Goal: Task Accomplishment & Management: Use online tool/utility

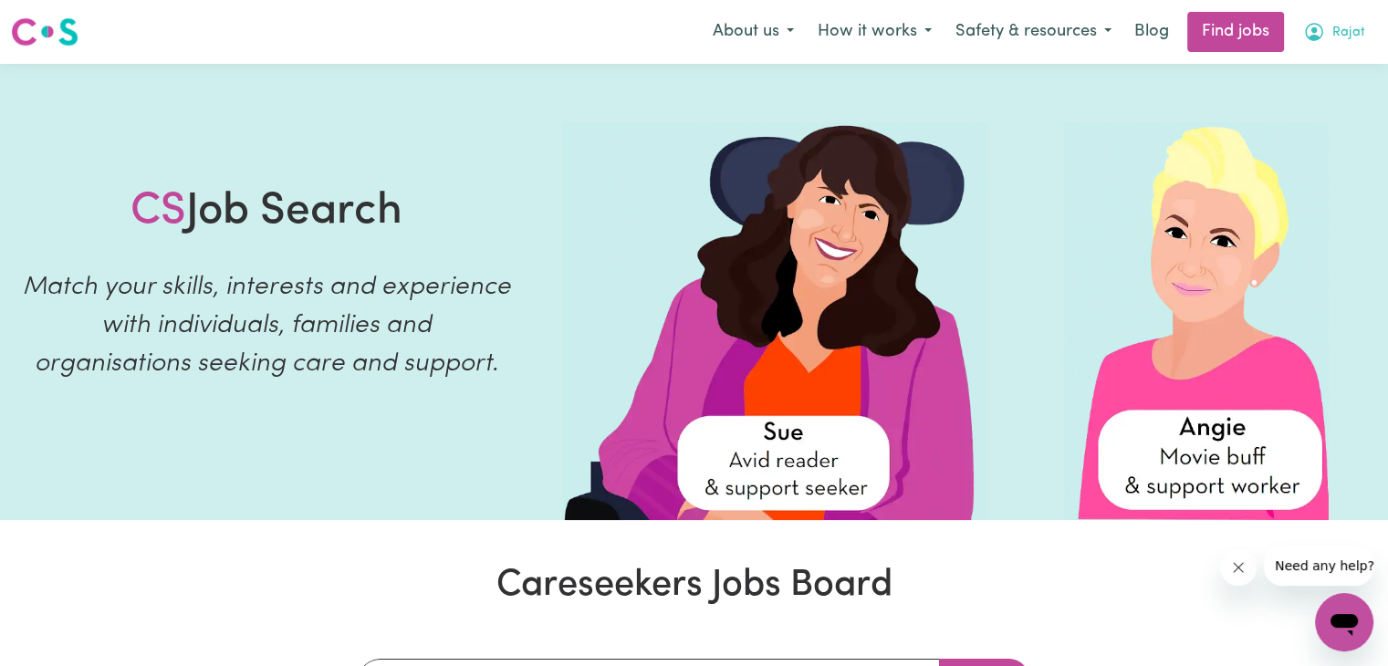
click at [1329, 28] on button "Rajat" at bounding box center [1334, 32] width 86 height 38
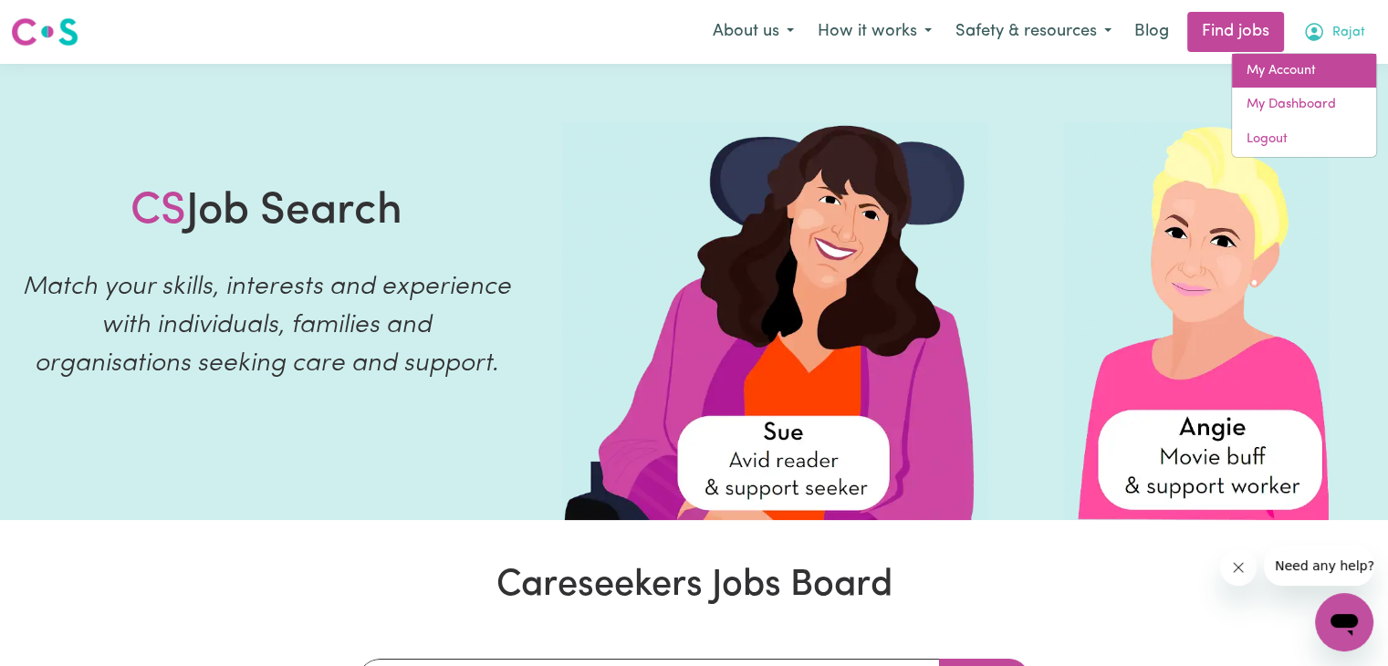
click at [1279, 70] on link "My Account" at bounding box center [1304, 71] width 144 height 35
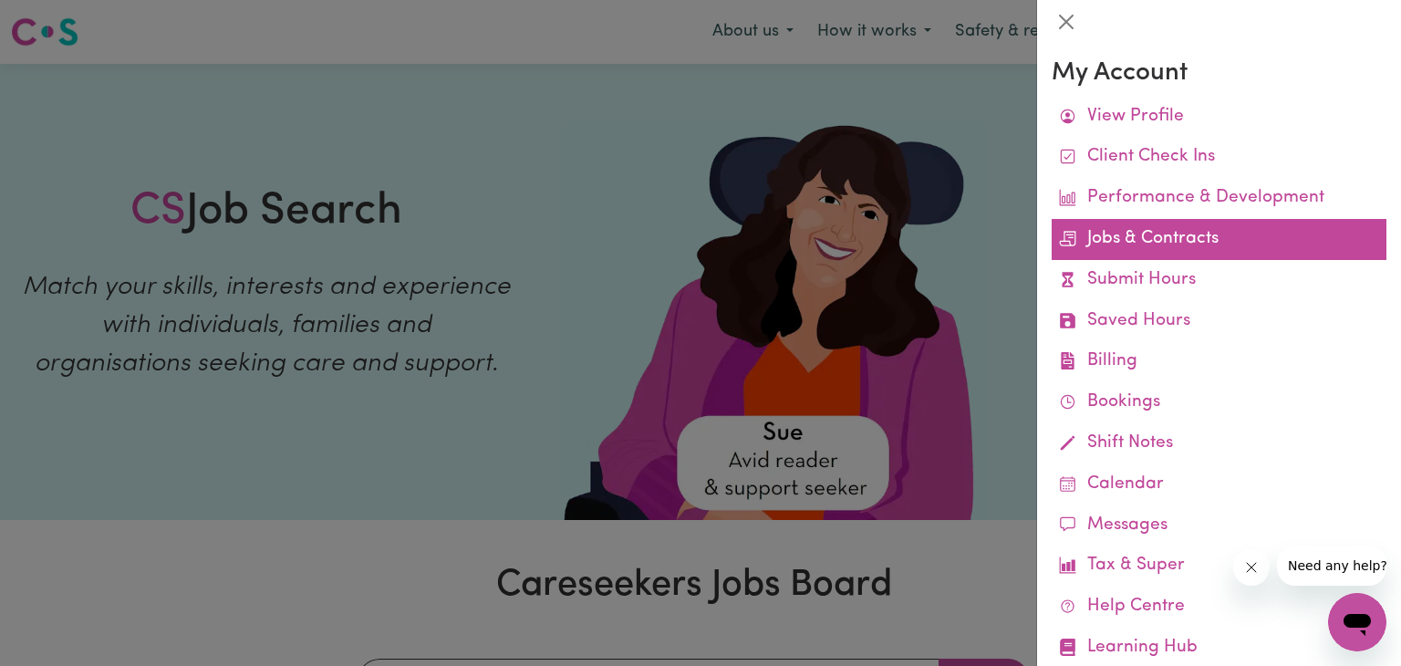
click at [1174, 250] on link "Jobs & Contracts" at bounding box center [1219, 239] width 335 height 41
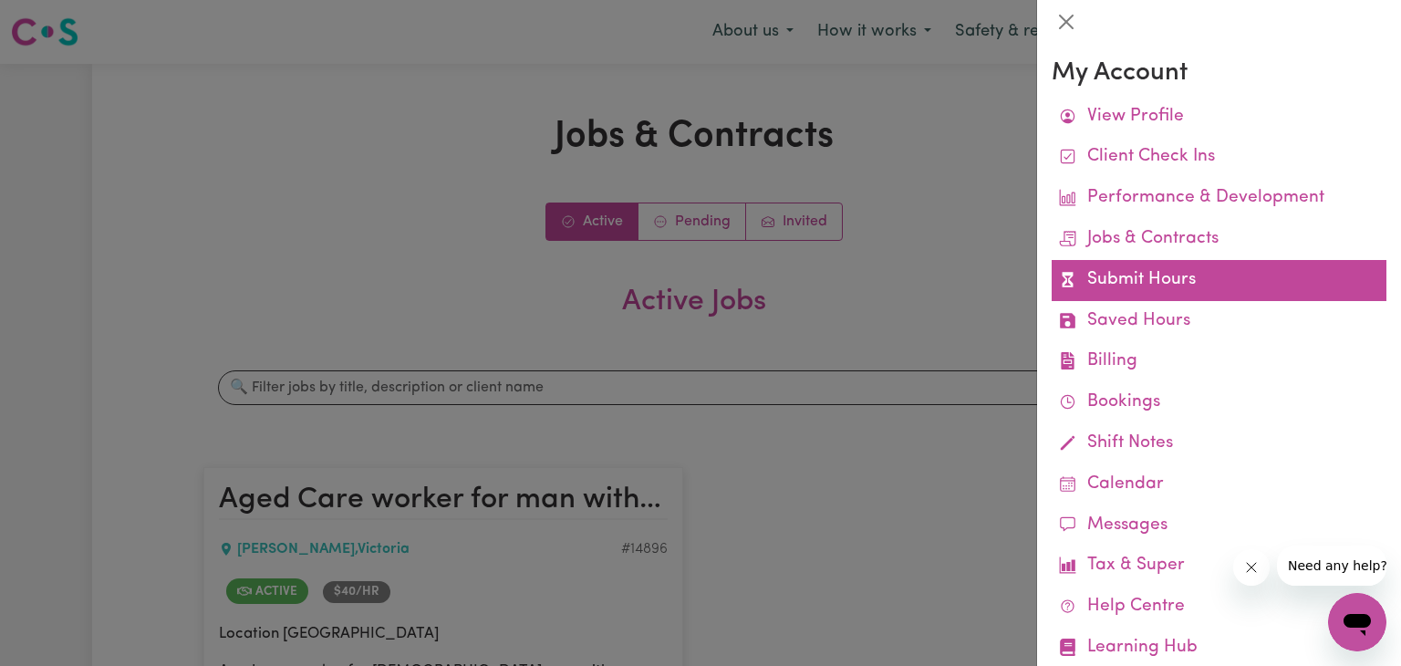
click at [1139, 289] on link "Submit Hours" at bounding box center [1219, 280] width 335 height 41
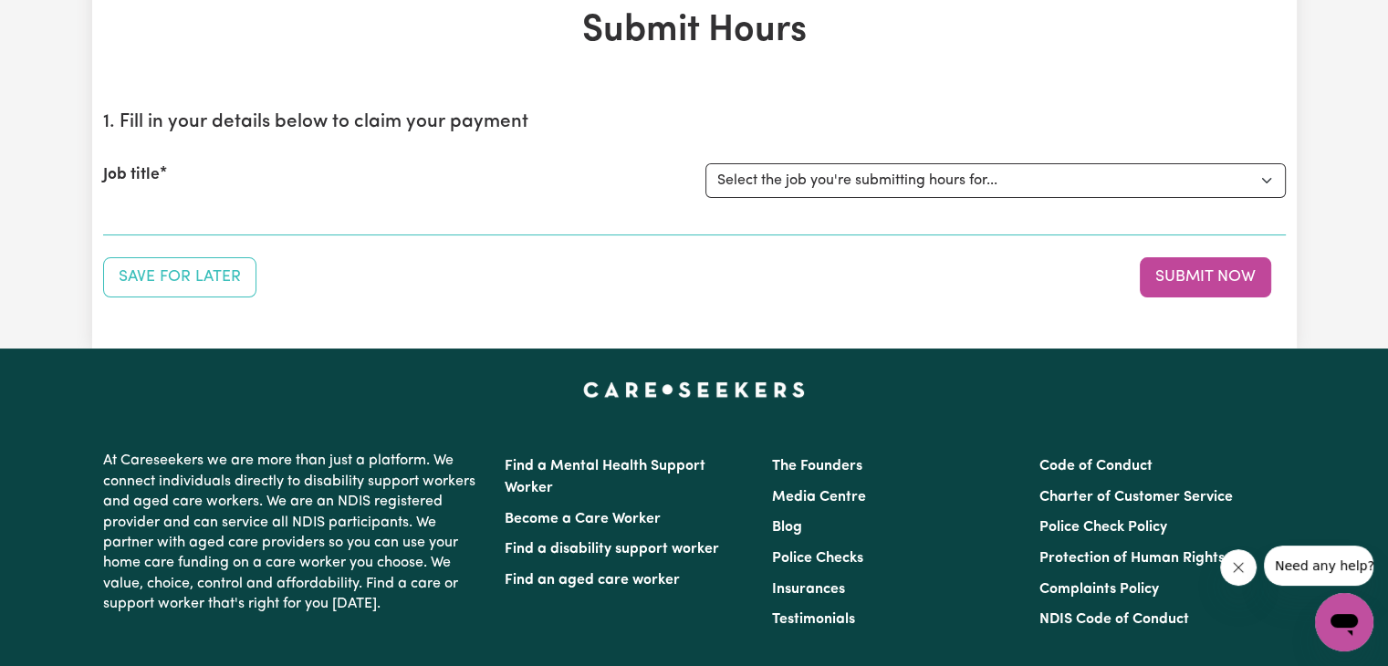
scroll to position [106, 0]
click at [854, 176] on select "Select the job you're submitting hours for... [[PERSON_NAME]] Aged Care worker …" at bounding box center [995, 180] width 580 height 35
select select "14896"
click at [705, 163] on select "Select the job you're submitting hours for... [[PERSON_NAME]] Aged Care worker …" at bounding box center [995, 180] width 580 height 35
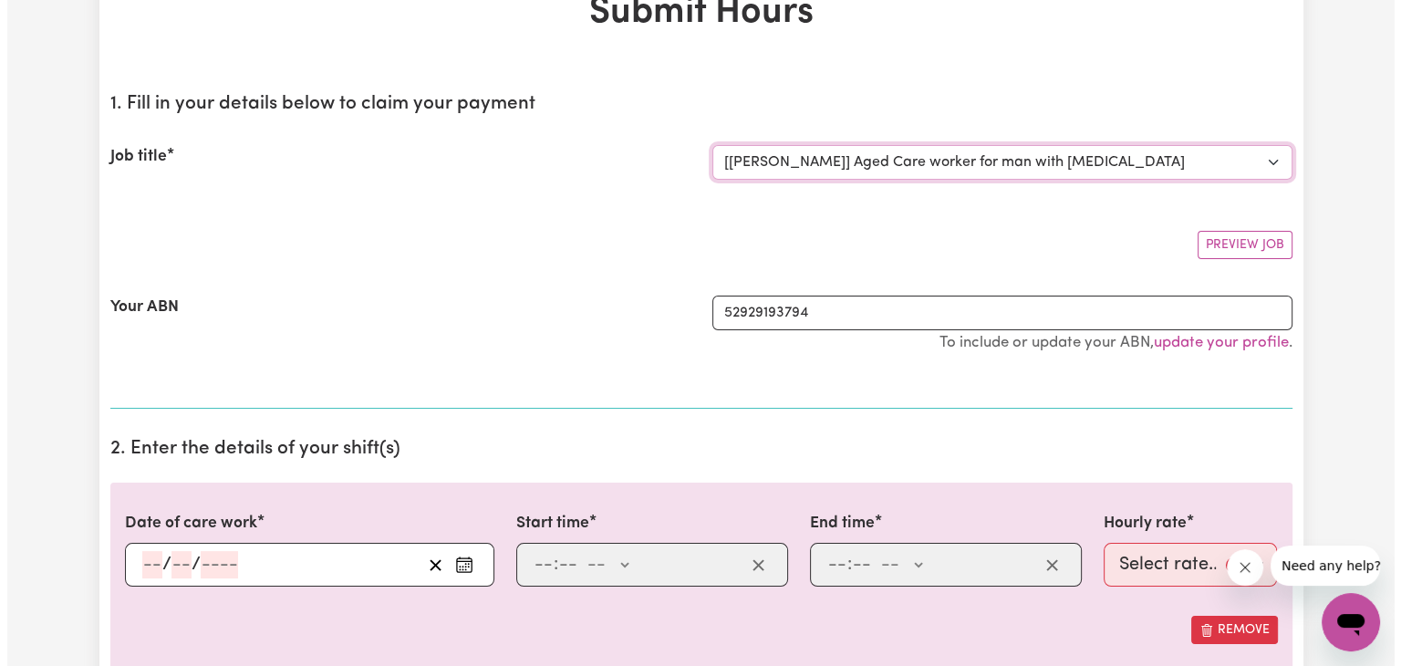
scroll to position [0, 0]
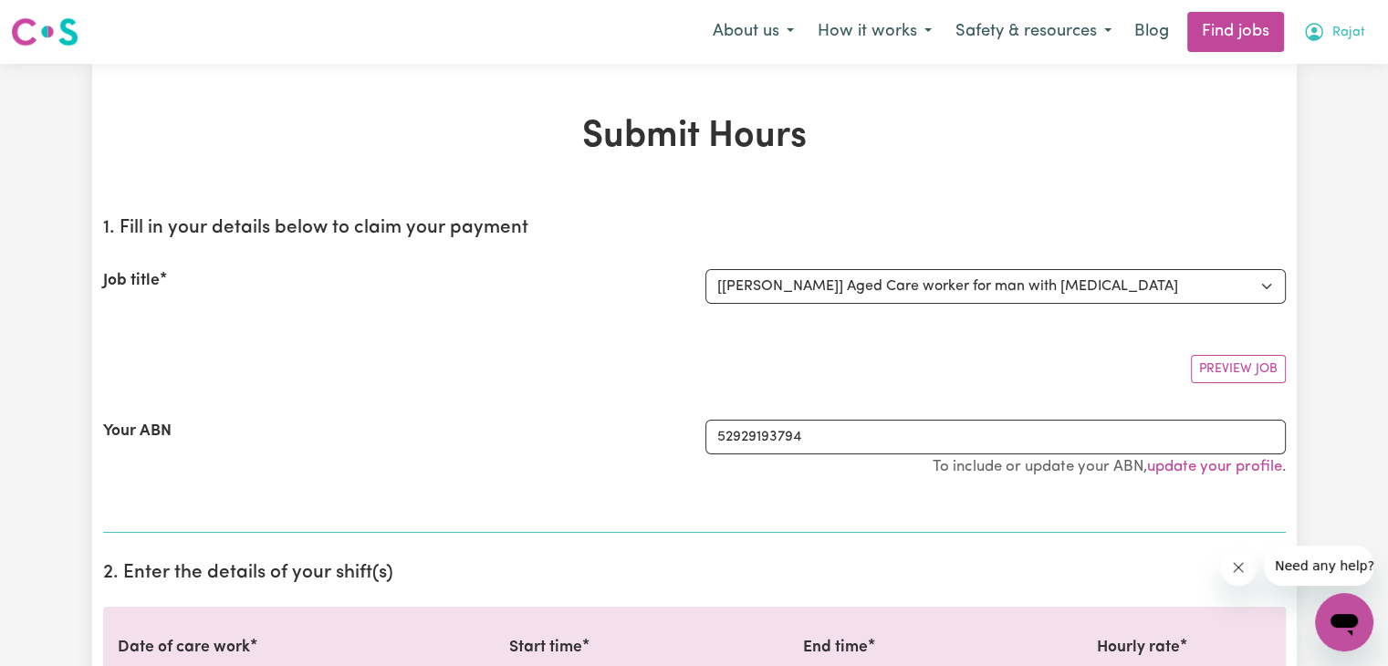
click at [1314, 27] on icon "My Account" at bounding box center [1314, 32] width 22 height 22
click at [1295, 76] on link "My Account" at bounding box center [1304, 71] width 144 height 35
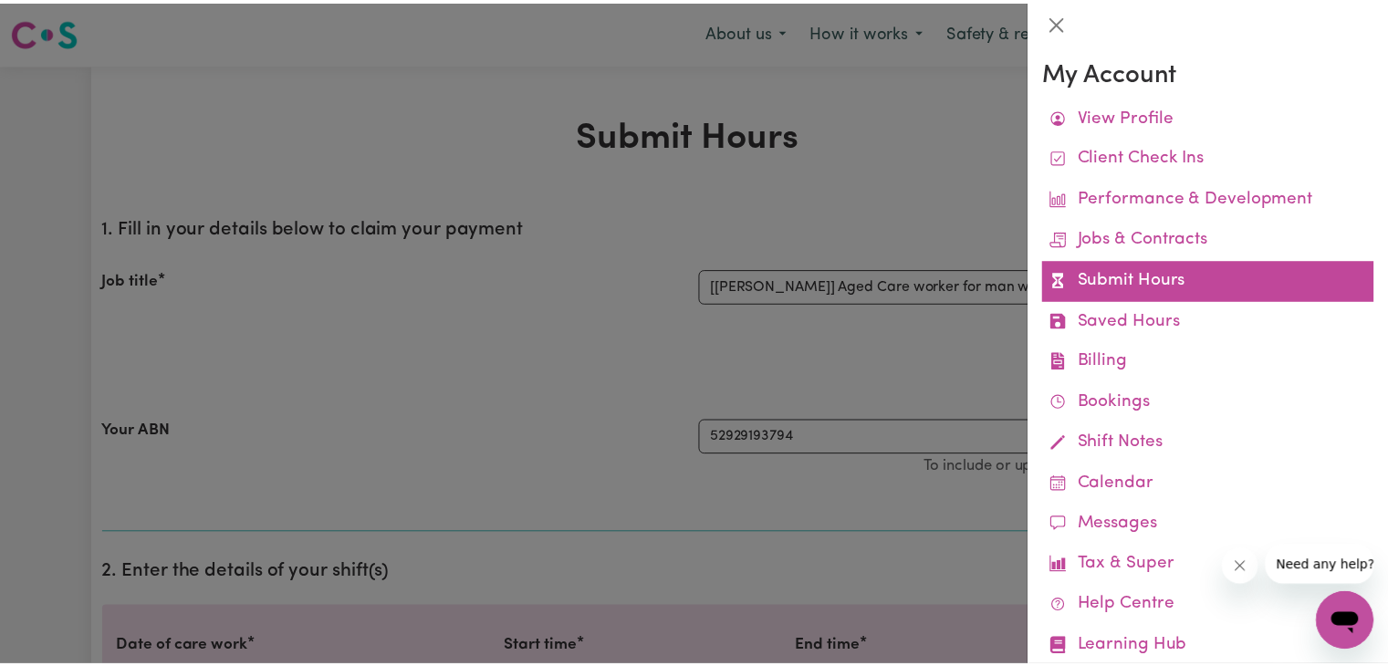
scroll to position [47, 0]
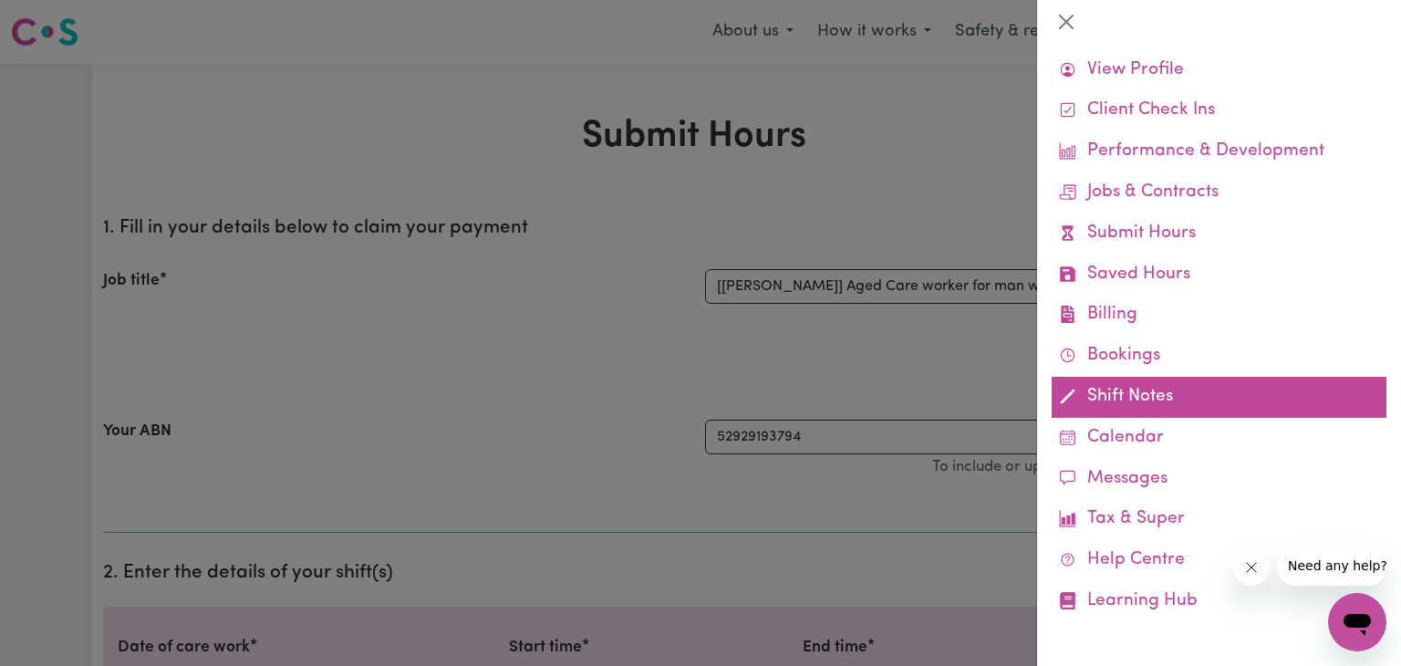
click at [1195, 406] on link "Shift Notes" at bounding box center [1219, 397] width 335 height 41
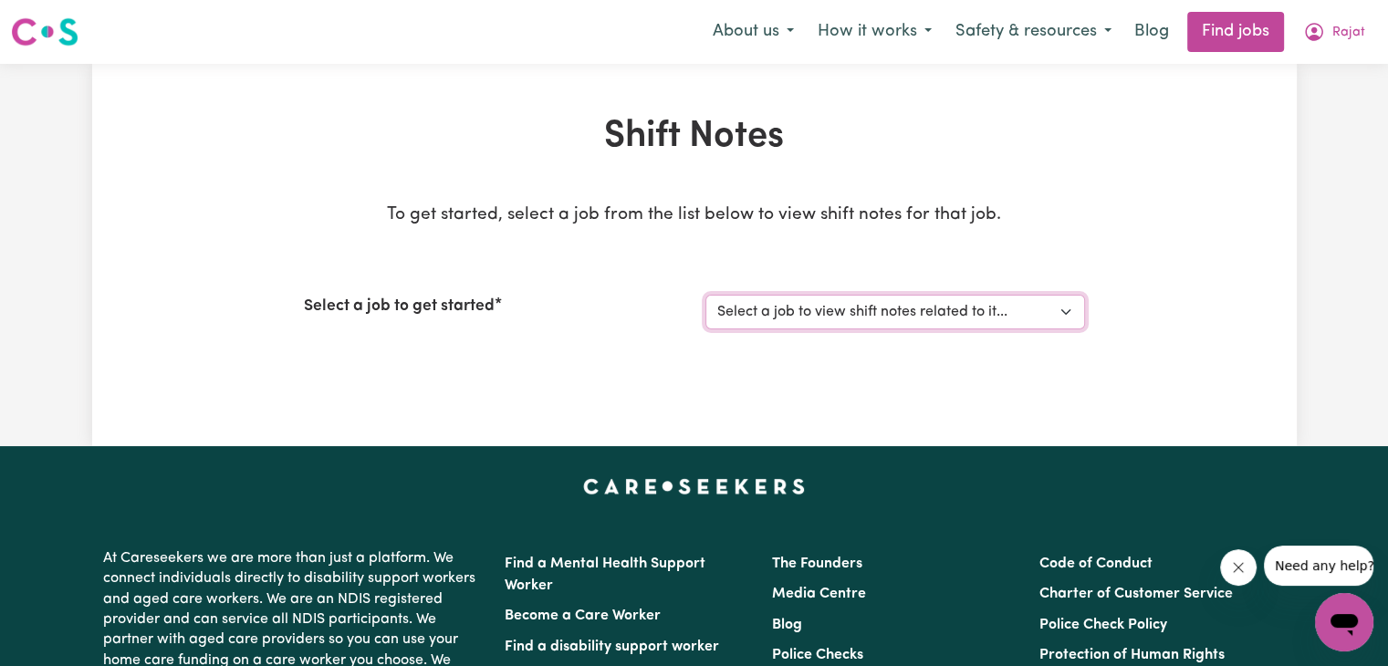
click at [967, 318] on select "Select a job to view shift notes related to it... [[PERSON_NAME]] Aged Care wor…" at bounding box center [895, 312] width 380 height 35
select select "14896"
click at [705, 295] on select "Select a job to view shift notes related to it... [[PERSON_NAME]] Aged Care wor…" at bounding box center [895, 312] width 380 height 35
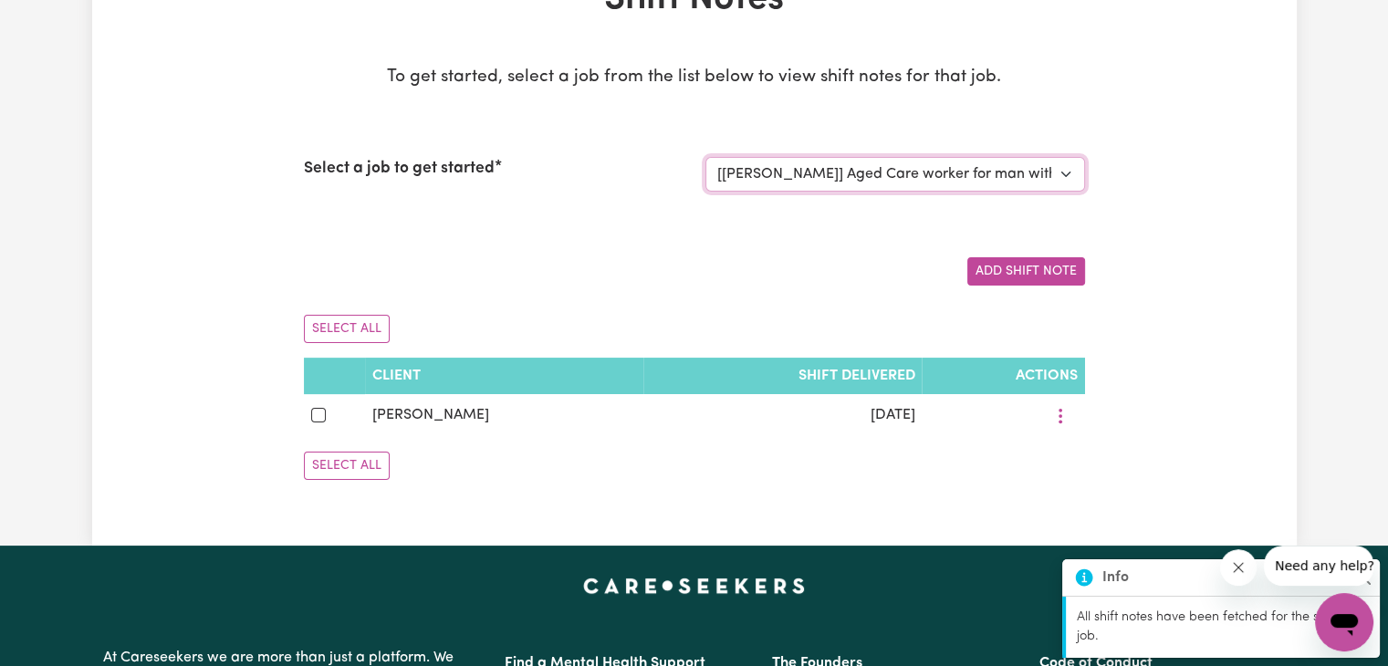
scroll to position [139, 0]
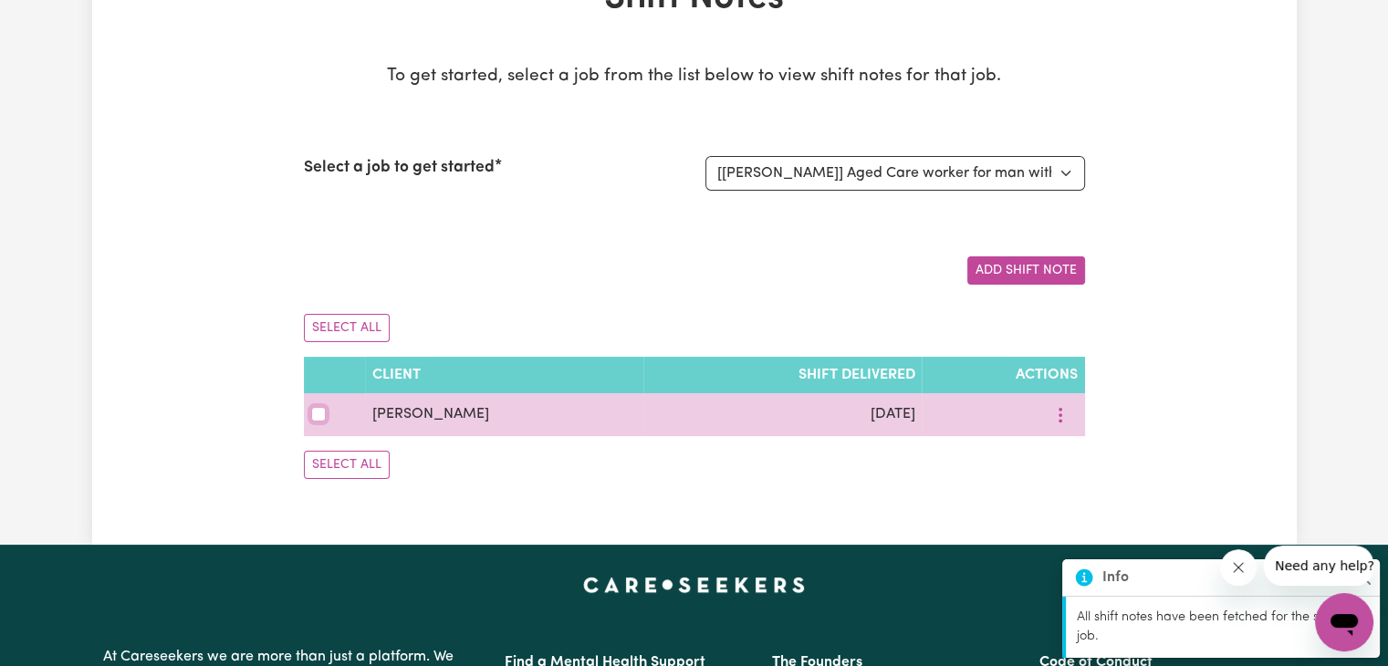
click at [321, 414] on input "checkbox" at bounding box center [318, 414] width 15 height 15
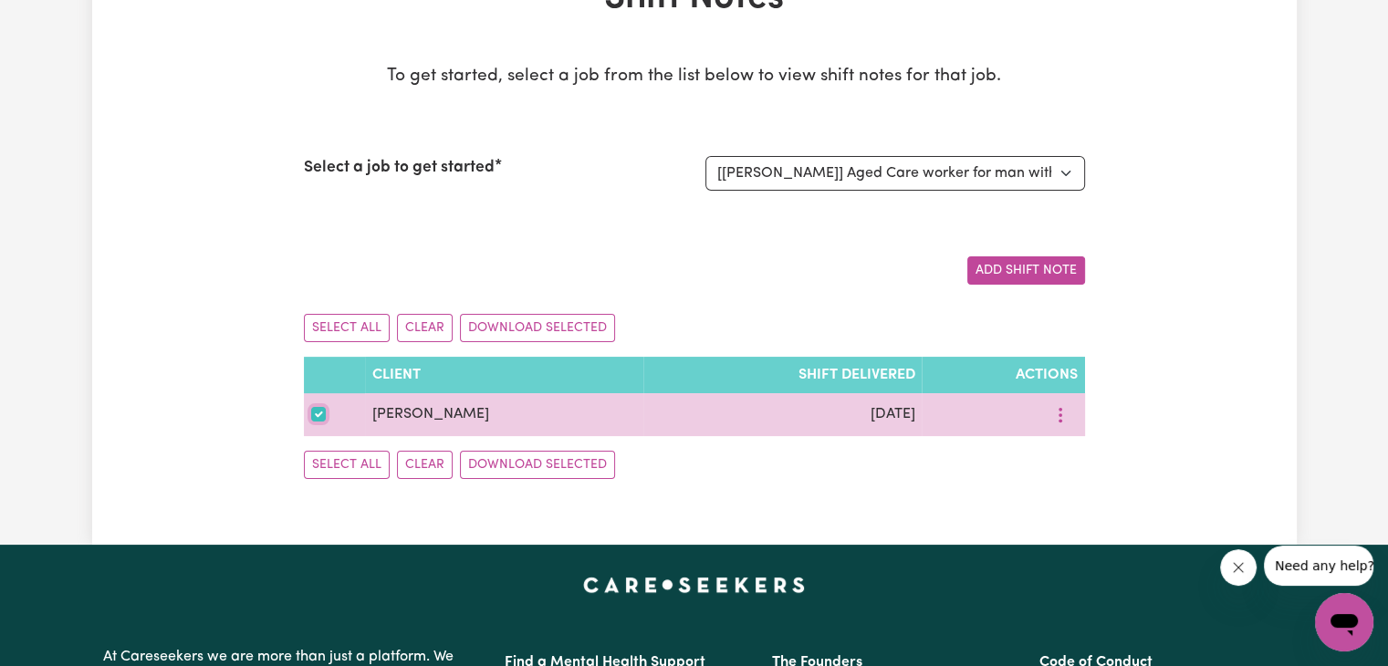
click at [321, 414] on input "checkbox" at bounding box center [318, 414] width 15 height 15
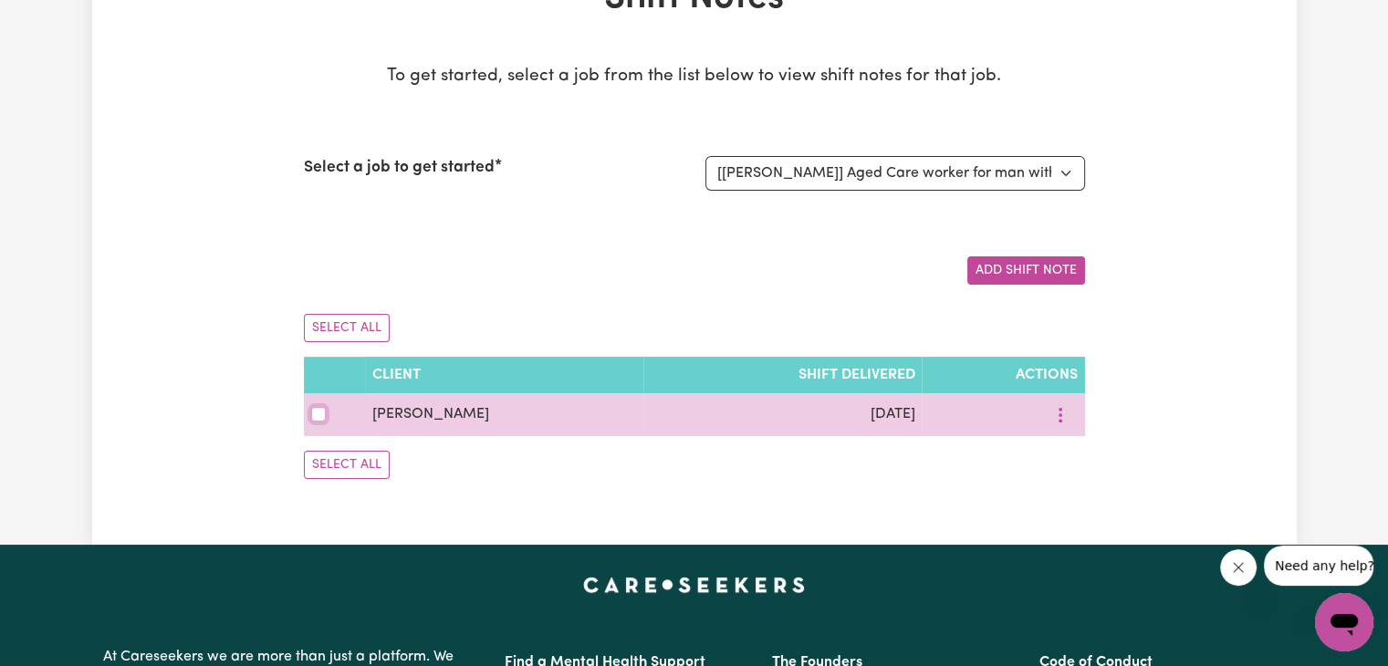
click at [321, 414] on input "checkbox" at bounding box center [318, 414] width 15 height 15
checkbox input "true"
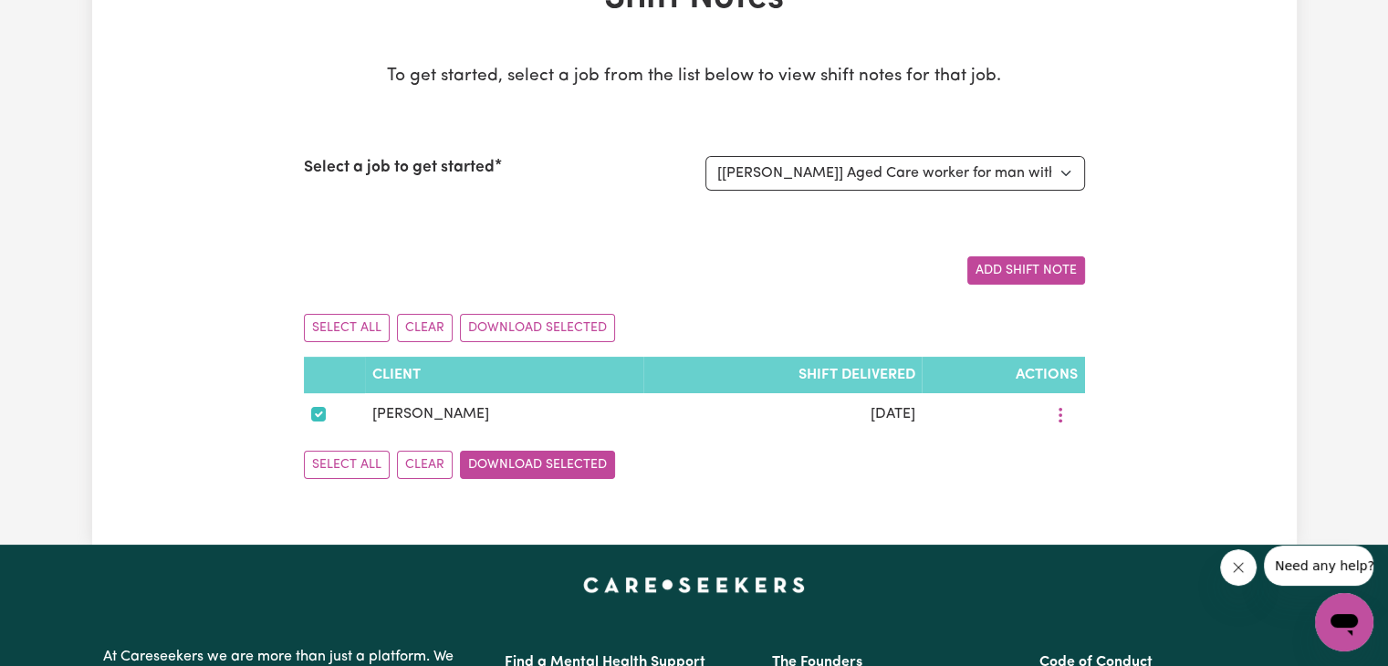
click at [545, 468] on button "Download Selected" at bounding box center [537, 465] width 155 height 28
